Goal: Information Seeking & Learning: Check status

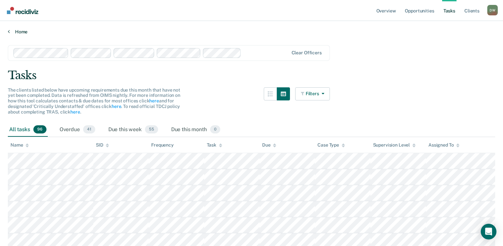
click at [11, 32] on link "Home" at bounding box center [251, 32] width 487 height 6
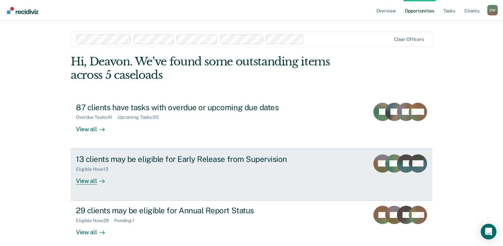
click at [123, 166] on div "Eligible Now : 13" at bounding box center [191, 168] width 230 height 8
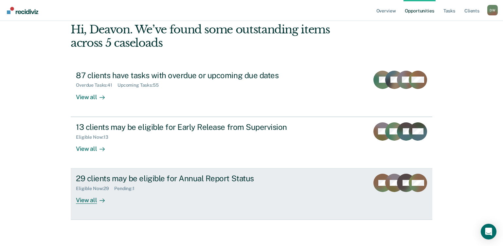
click at [161, 180] on div "29 clients may be eligible for Annual Report Status" at bounding box center [191, 178] width 230 height 9
